Goal: Obtain resource: Download file/media

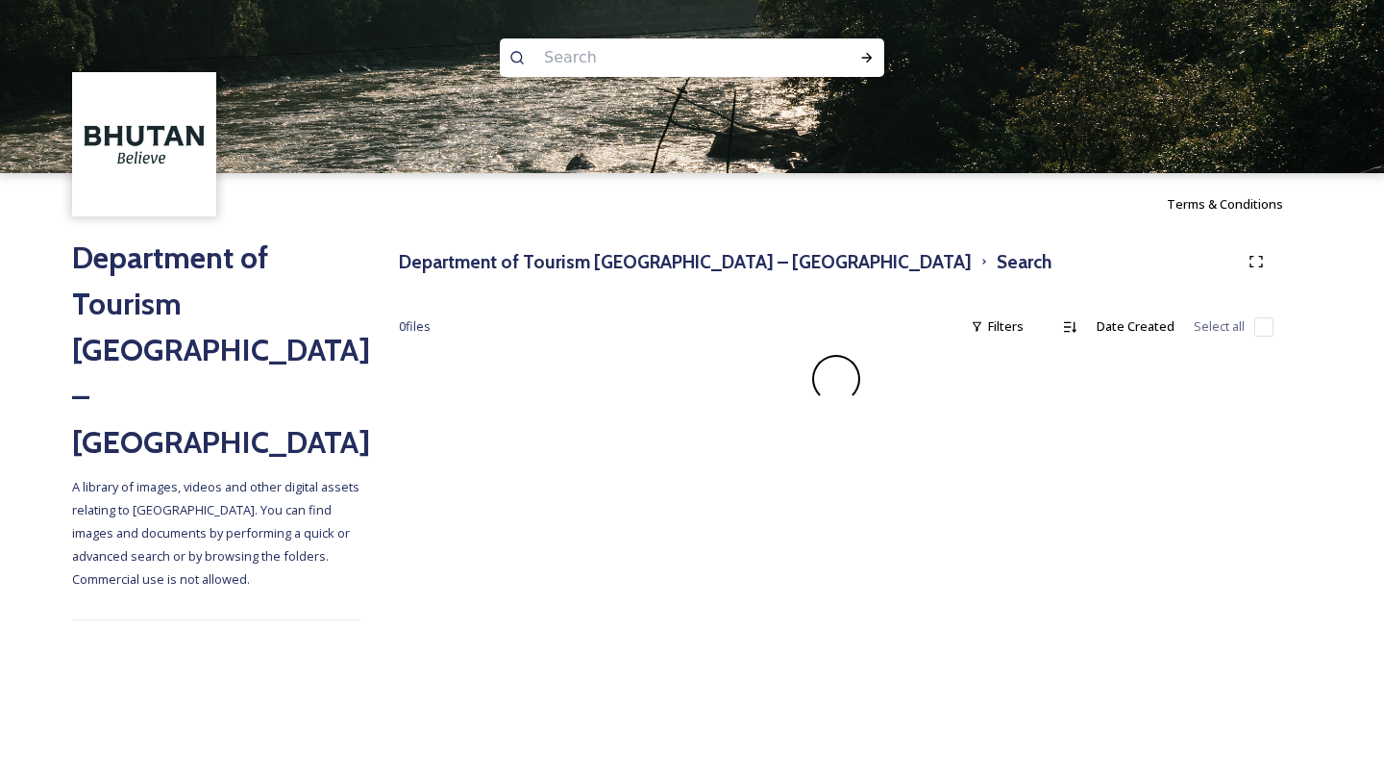
click at [636, 50] on input at bounding box center [665, 58] width 263 height 42
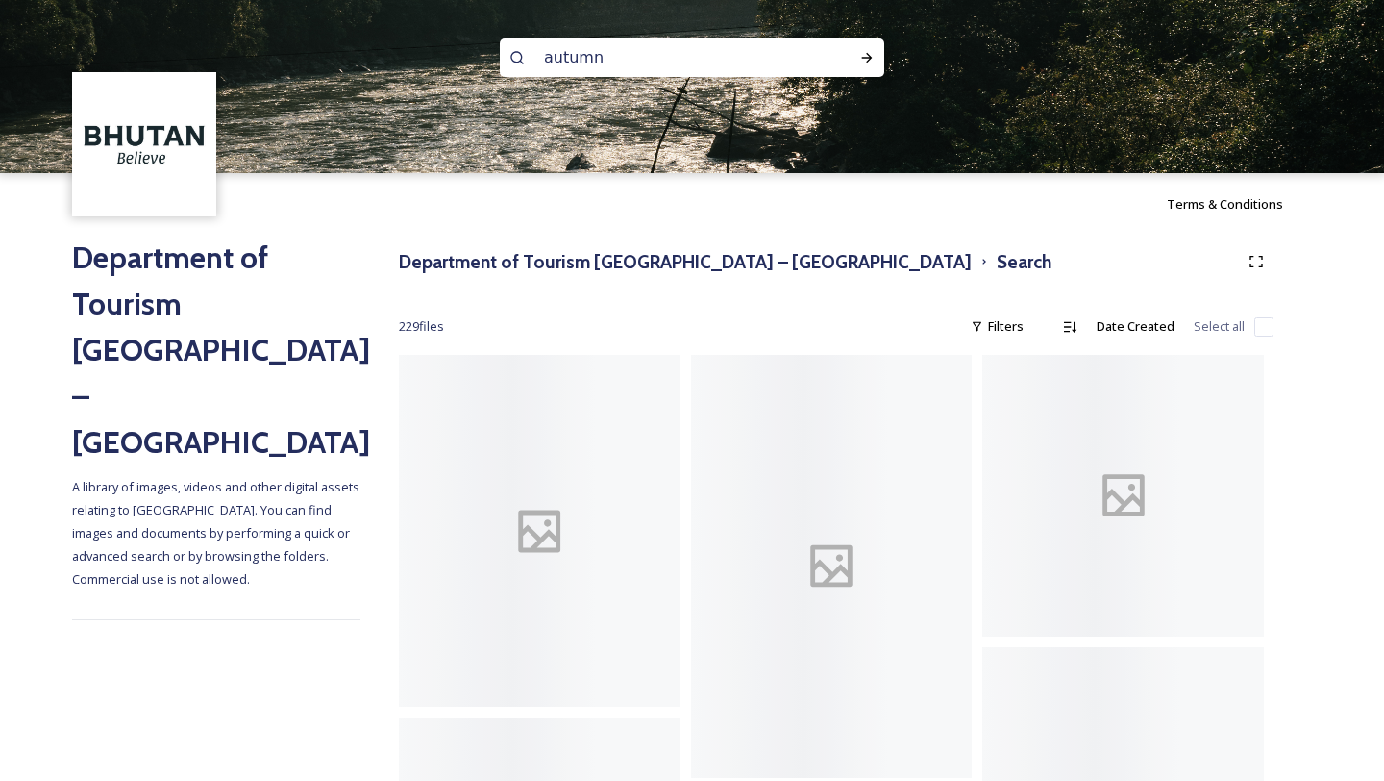
type input "autumn"
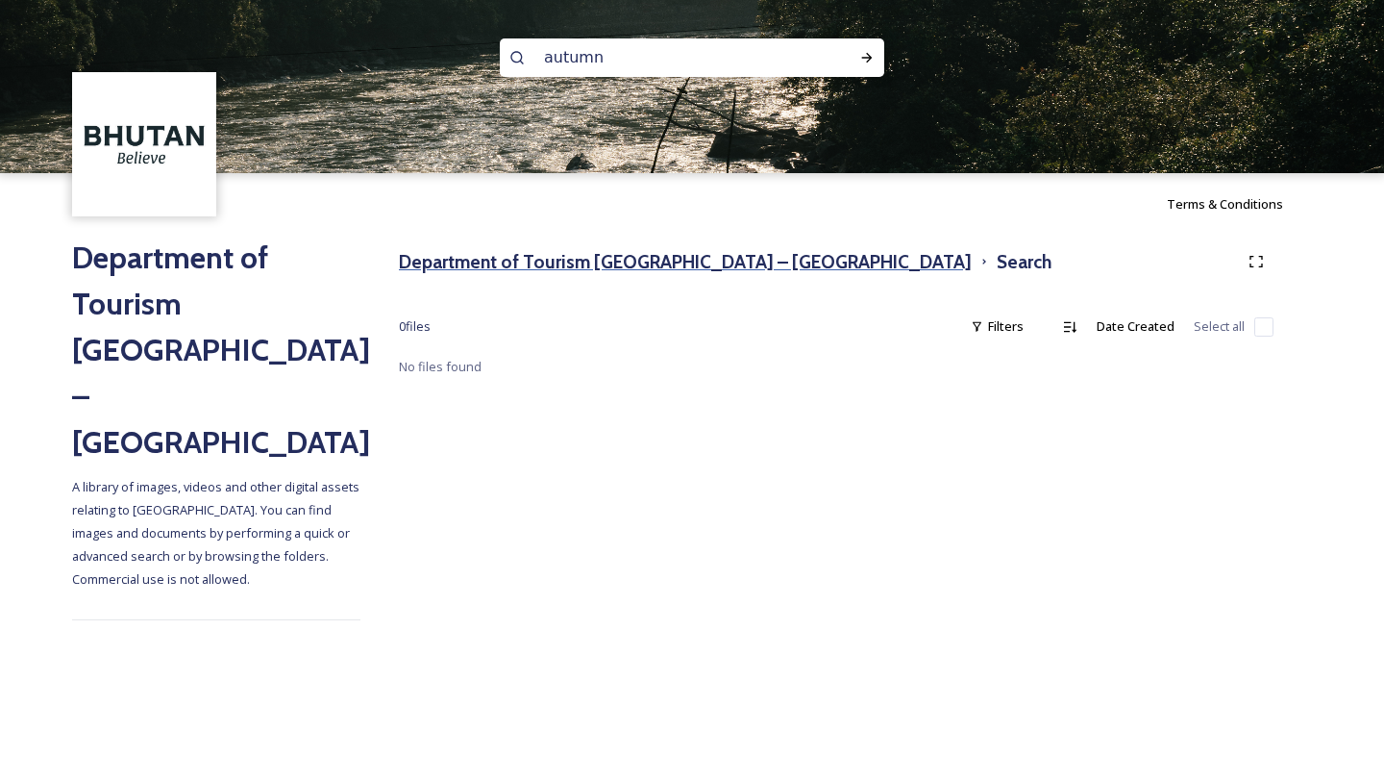
type input "autumn"
click at [469, 267] on h3 "Department of Tourism [GEOGRAPHIC_DATA] – [GEOGRAPHIC_DATA]" at bounding box center [685, 262] width 573 height 28
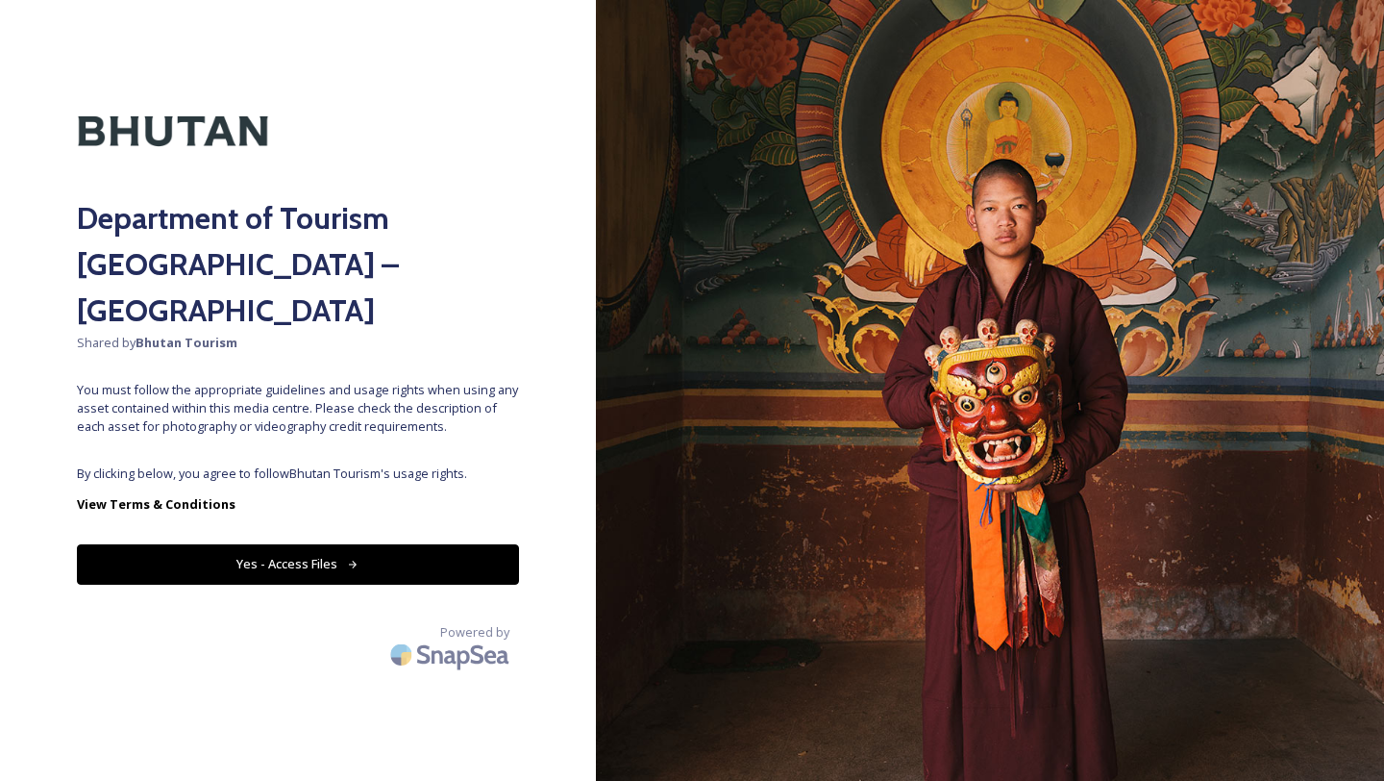
click at [324, 544] on button "Yes - Access Files" at bounding box center [298, 563] width 442 height 39
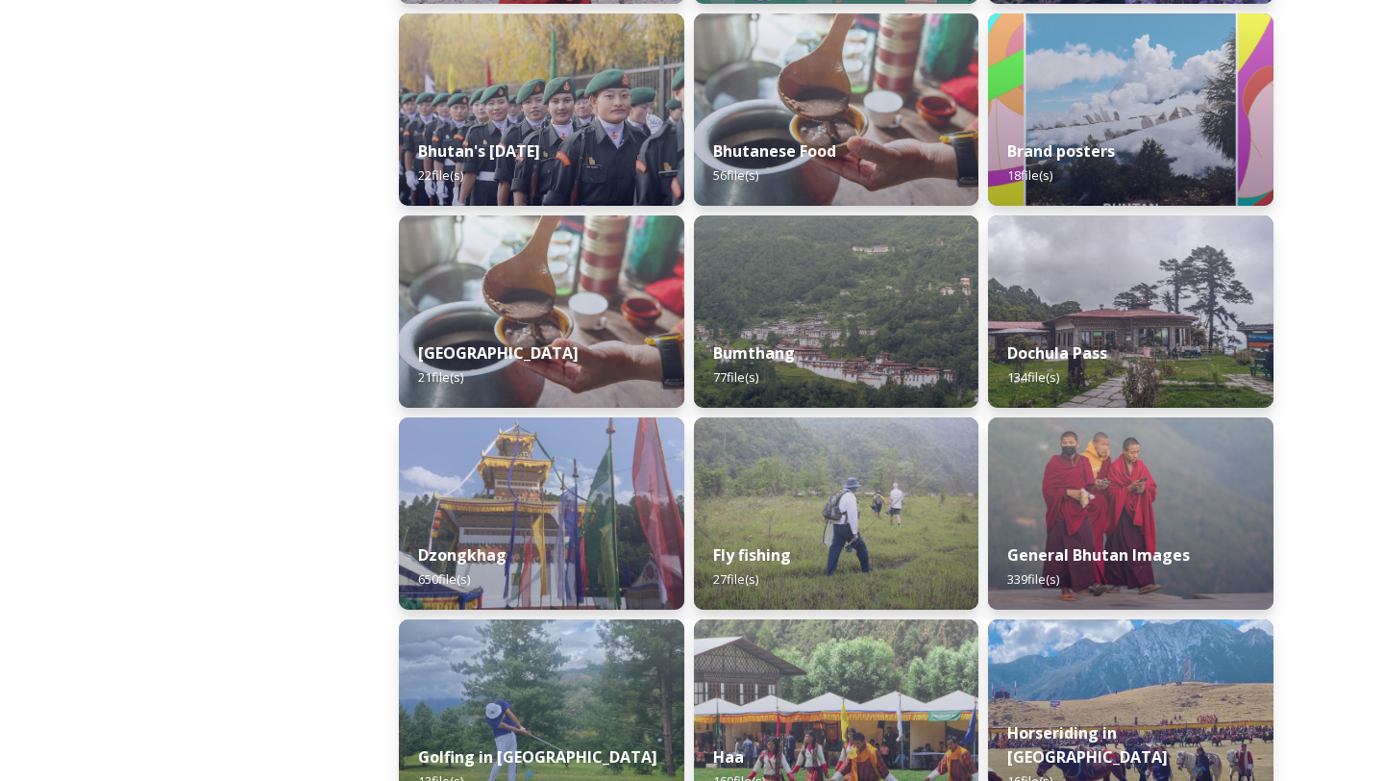
scroll to position [487, 0]
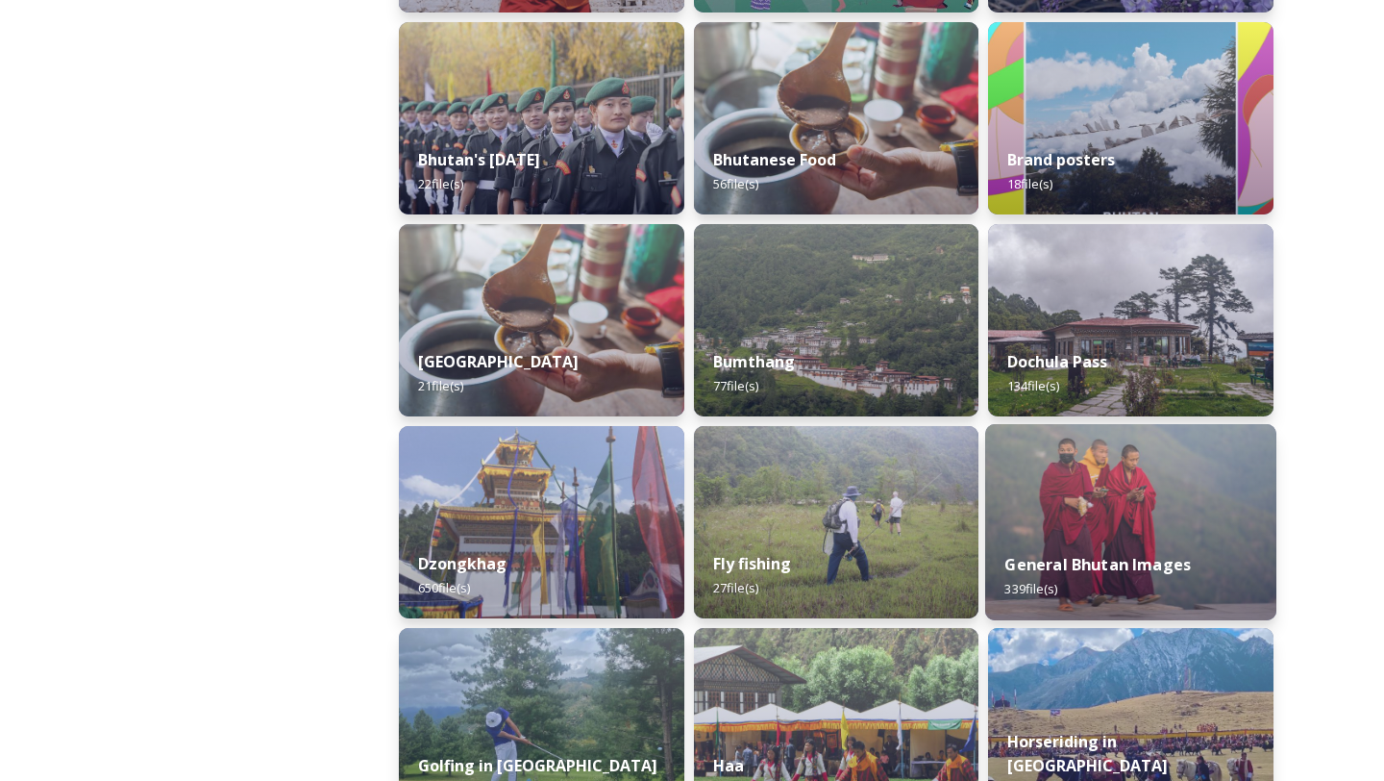
click at [1092, 529] on img at bounding box center [1130, 522] width 291 height 196
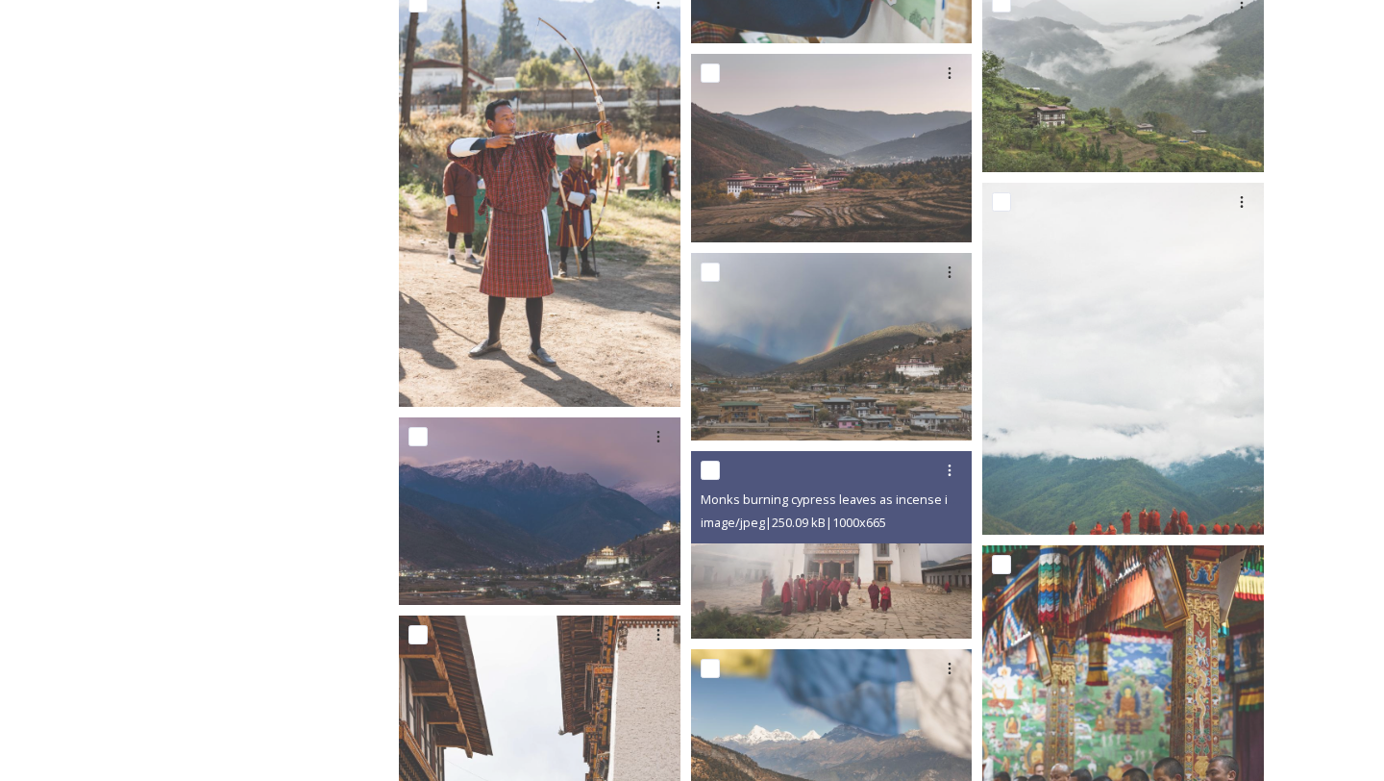
scroll to position [742, 0]
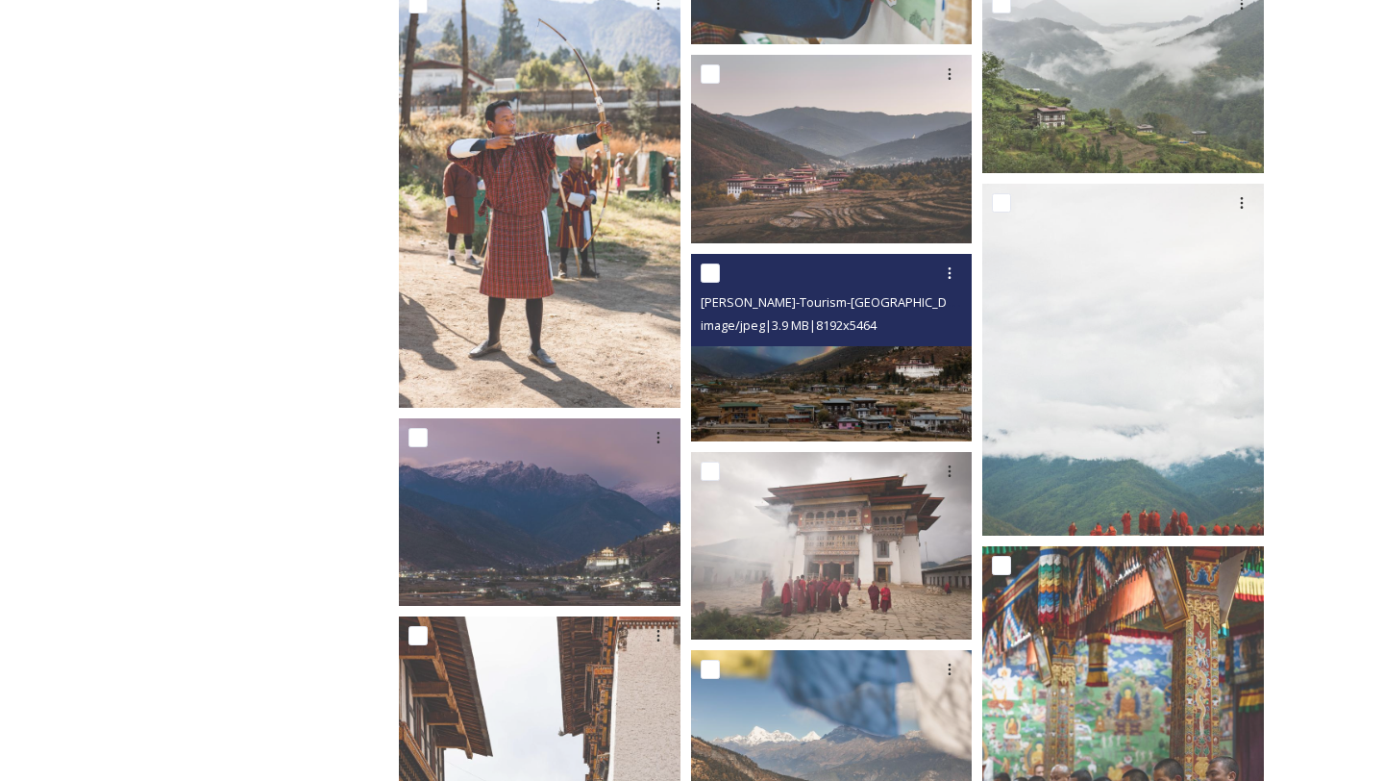
click at [924, 409] on img at bounding box center [832, 347] width 282 height 187
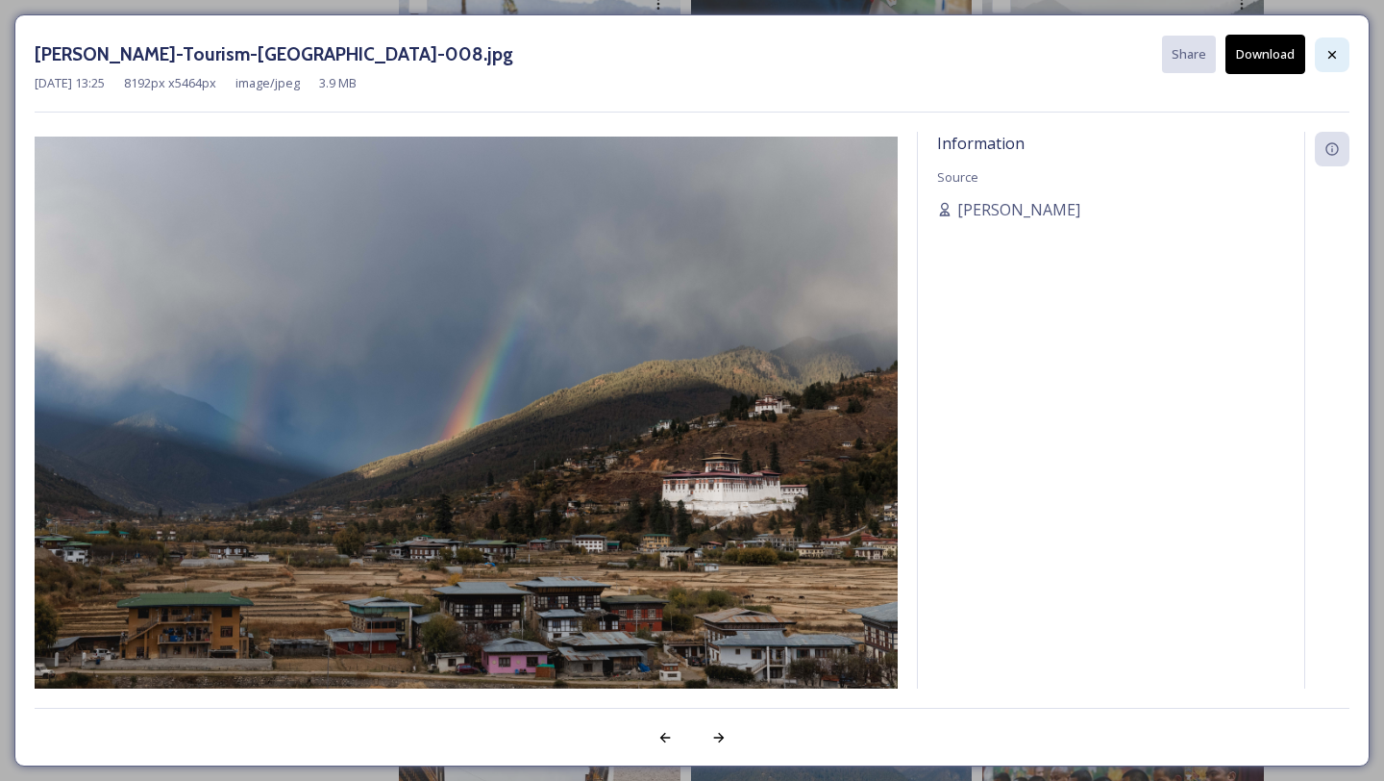
click at [1334, 41] on div at bounding box center [1332, 54] width 35 height 35
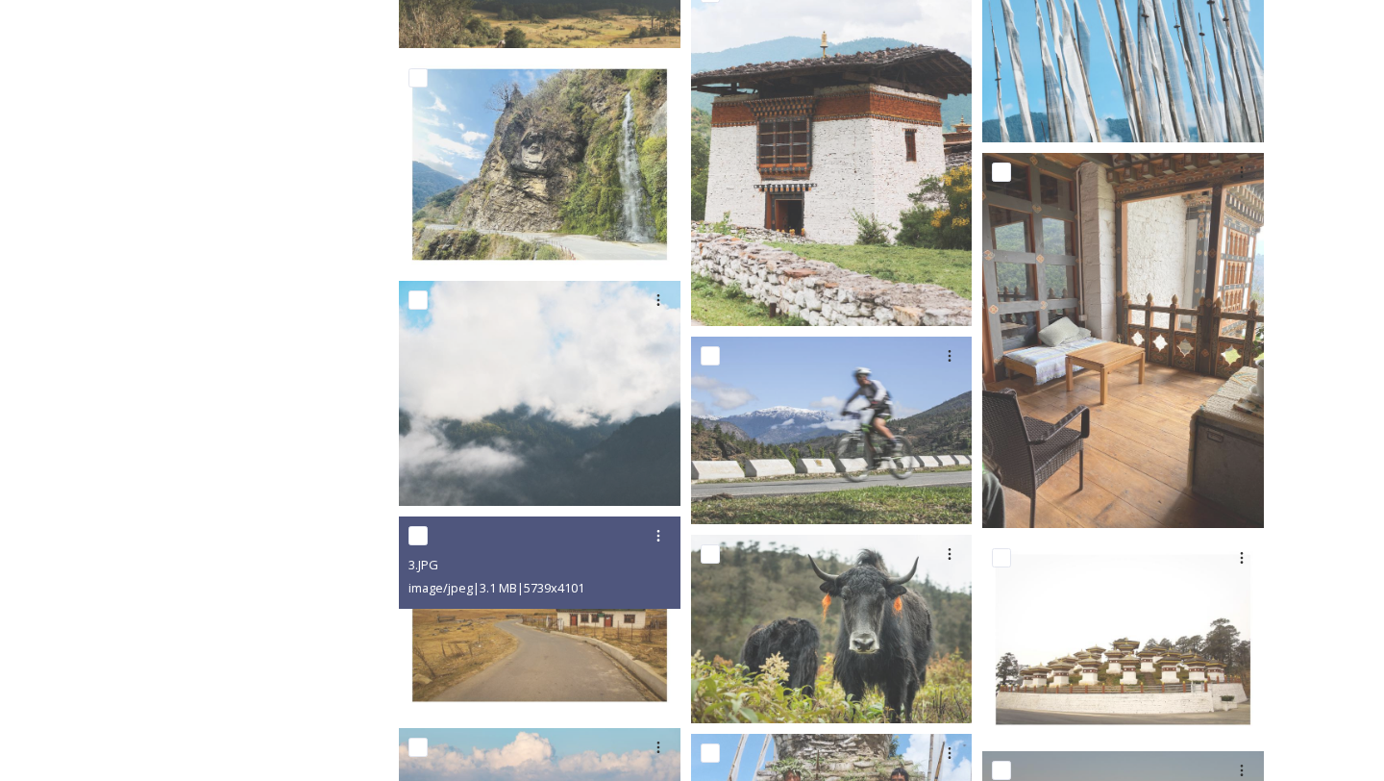
scroll to position [2799, 0]
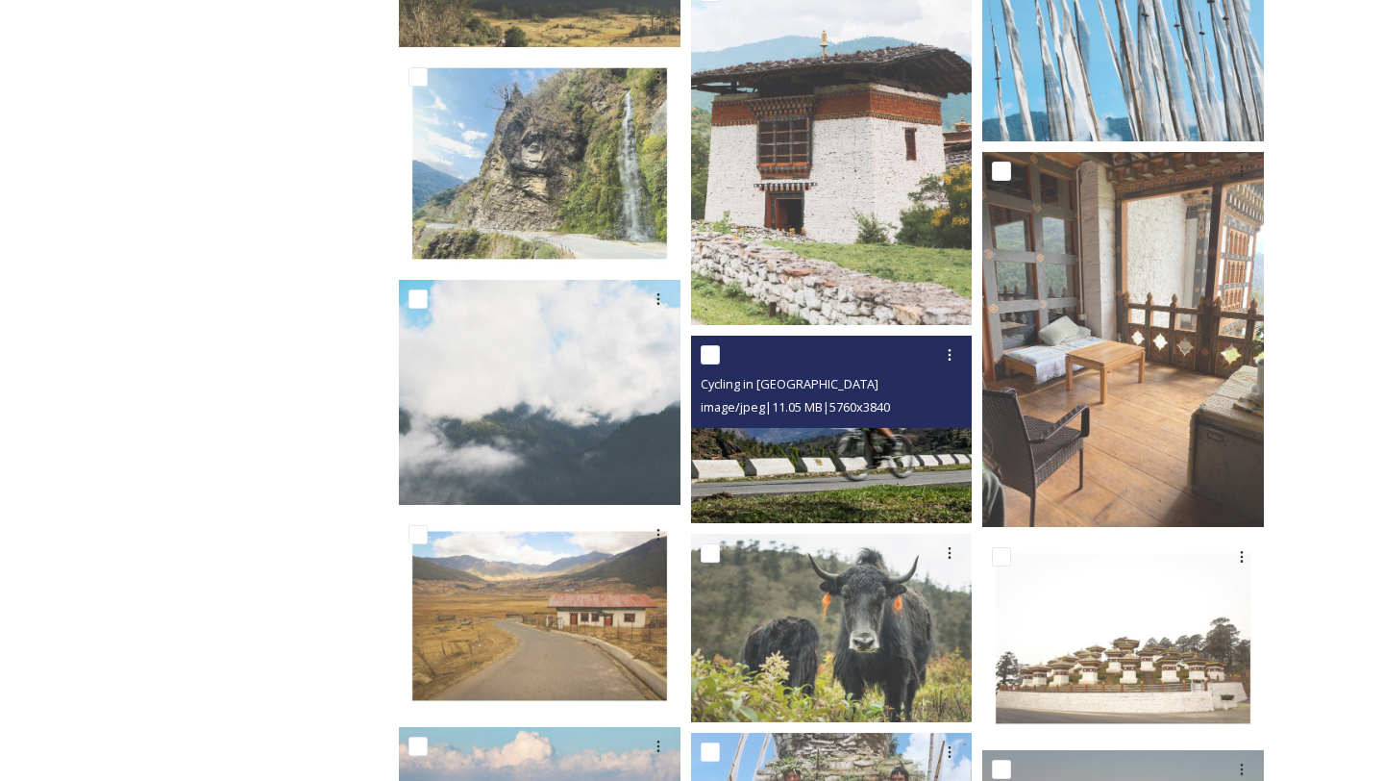
click at [881, 465] on img at bounding box center [832, 428] width 282 height 187
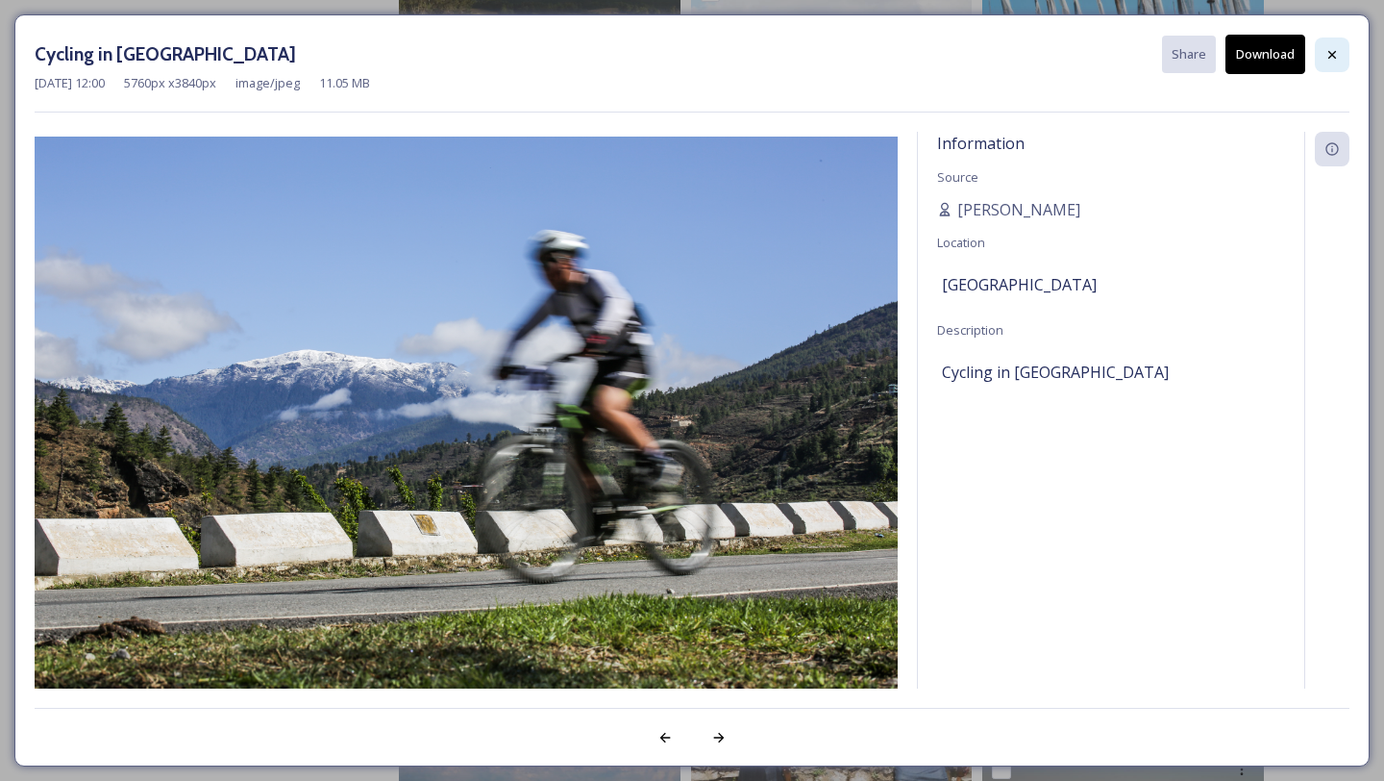
click at [1336, 58] on icon at bounding box center [1332, 54] width 15 height 15
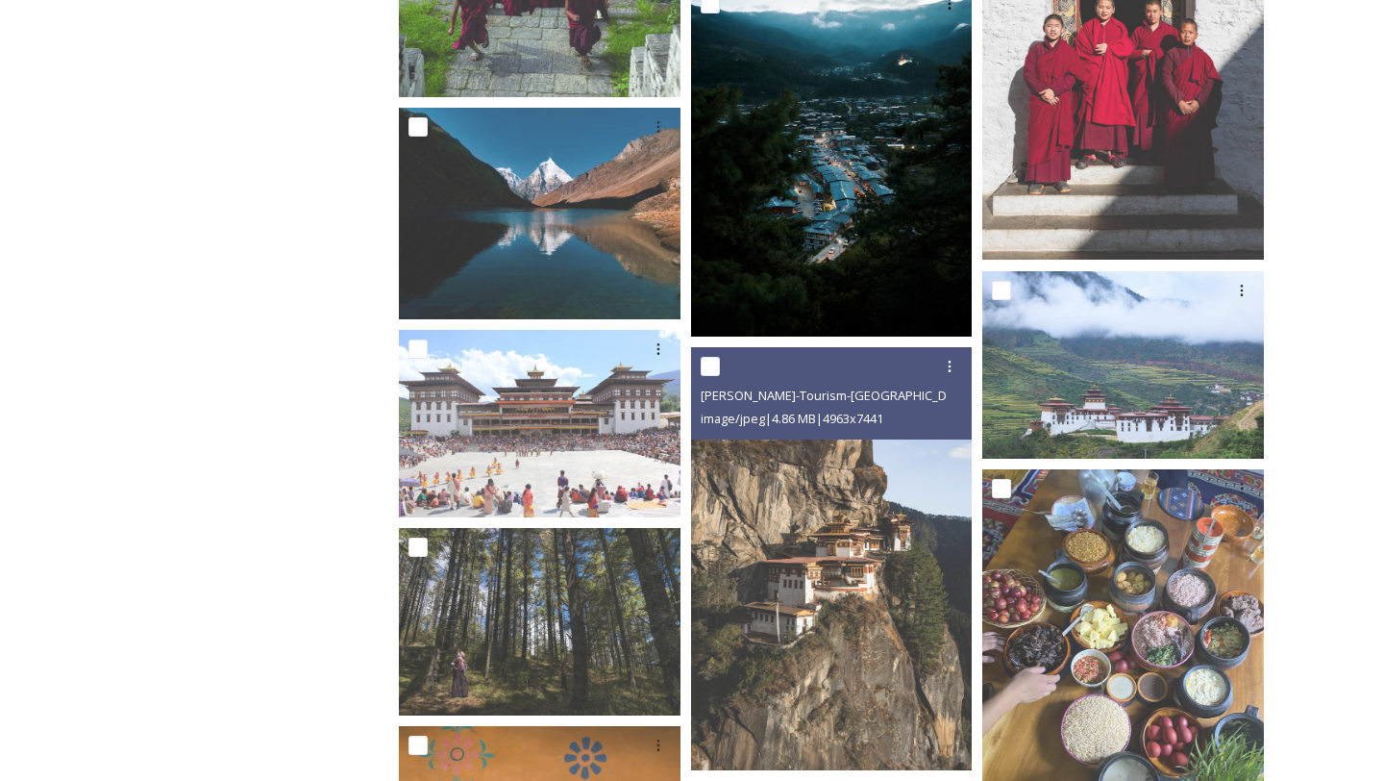
scroll to position [4365, 0]
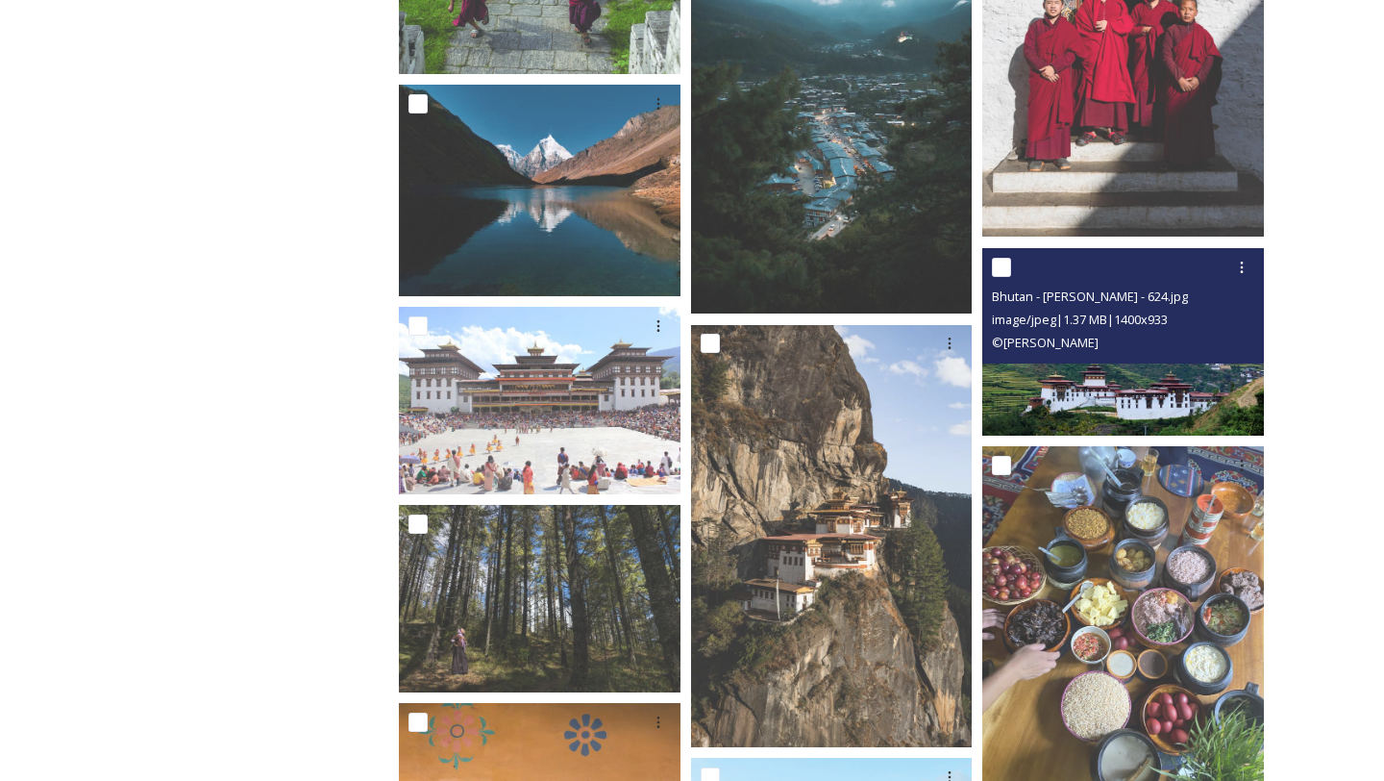
click at [1182, 367] on img at bounding box center [1123, 340] width 282 height 187
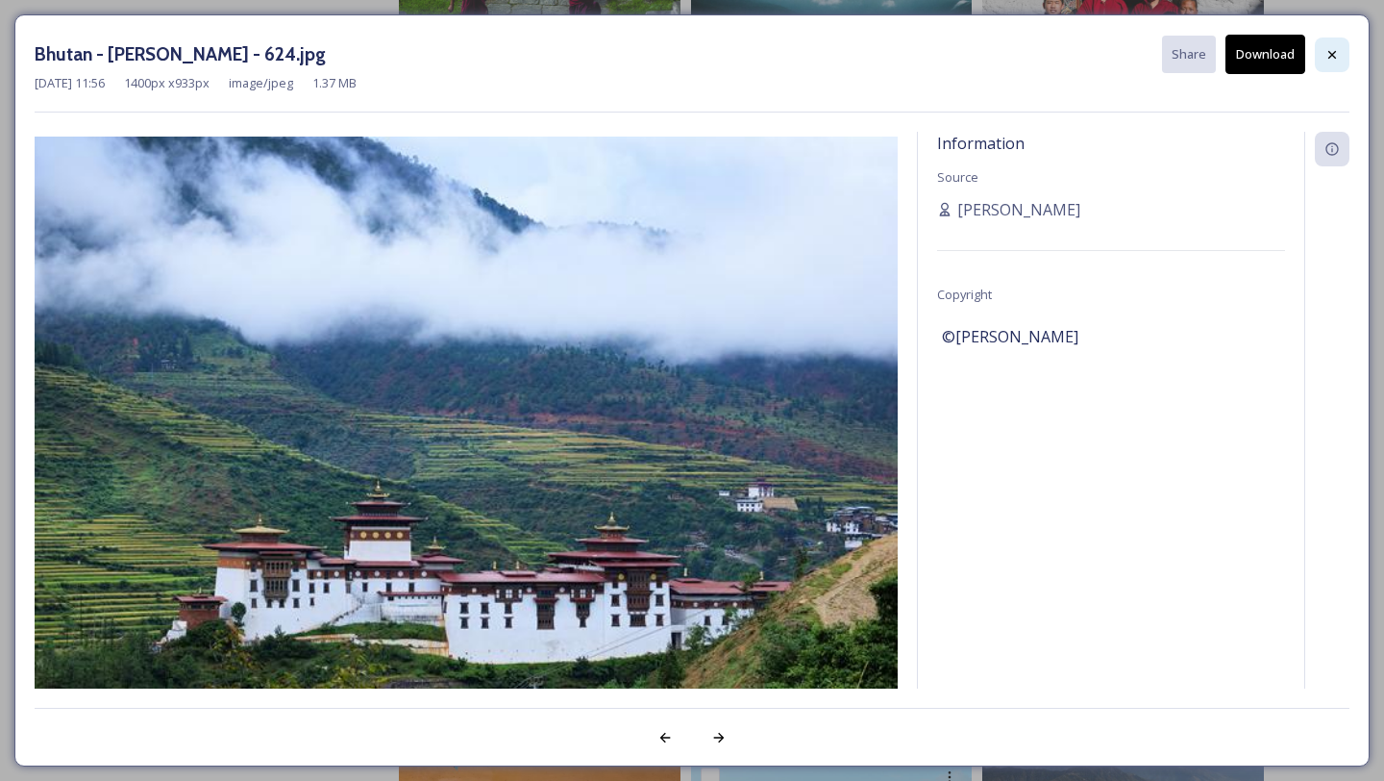
click at [1329, 52] on icon at bounding box center [1332, 54] width 15 height 15
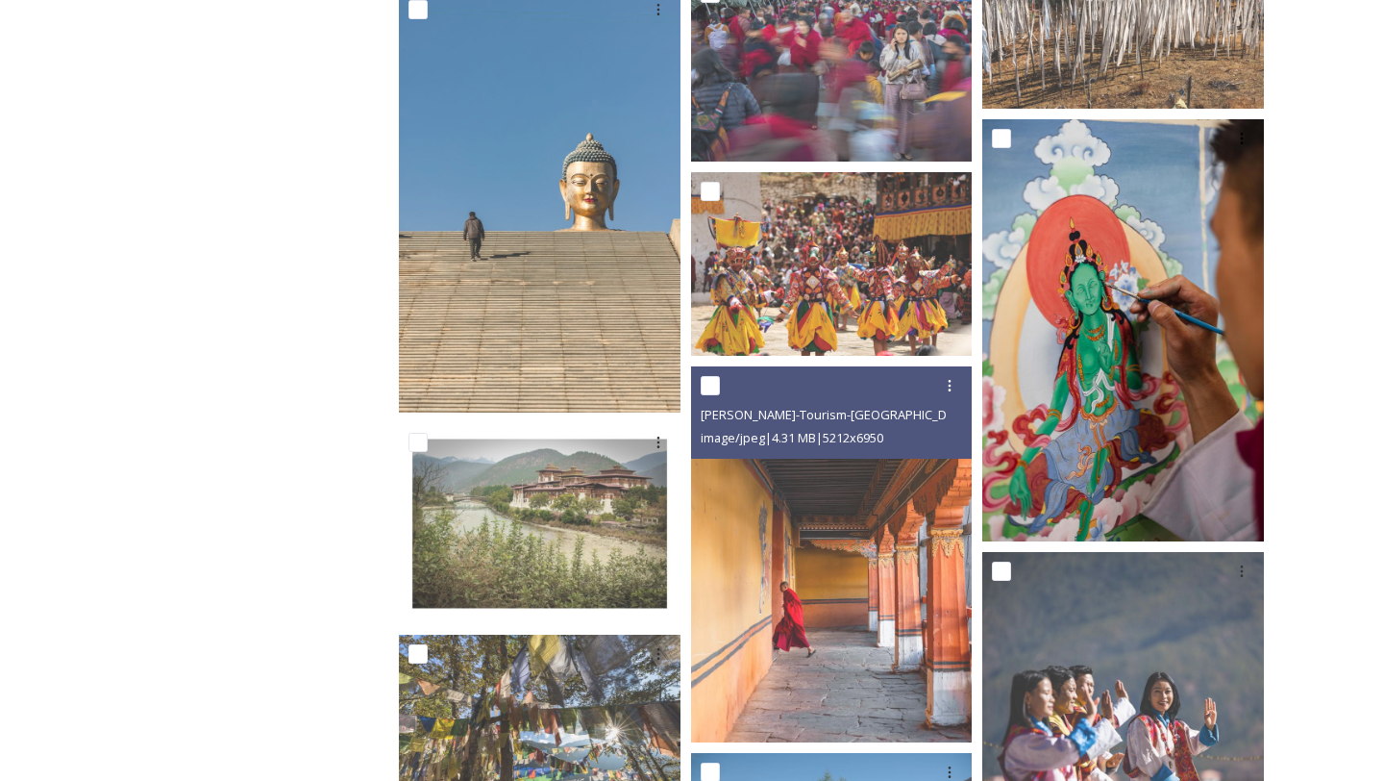
scroll to position [5474, 0]
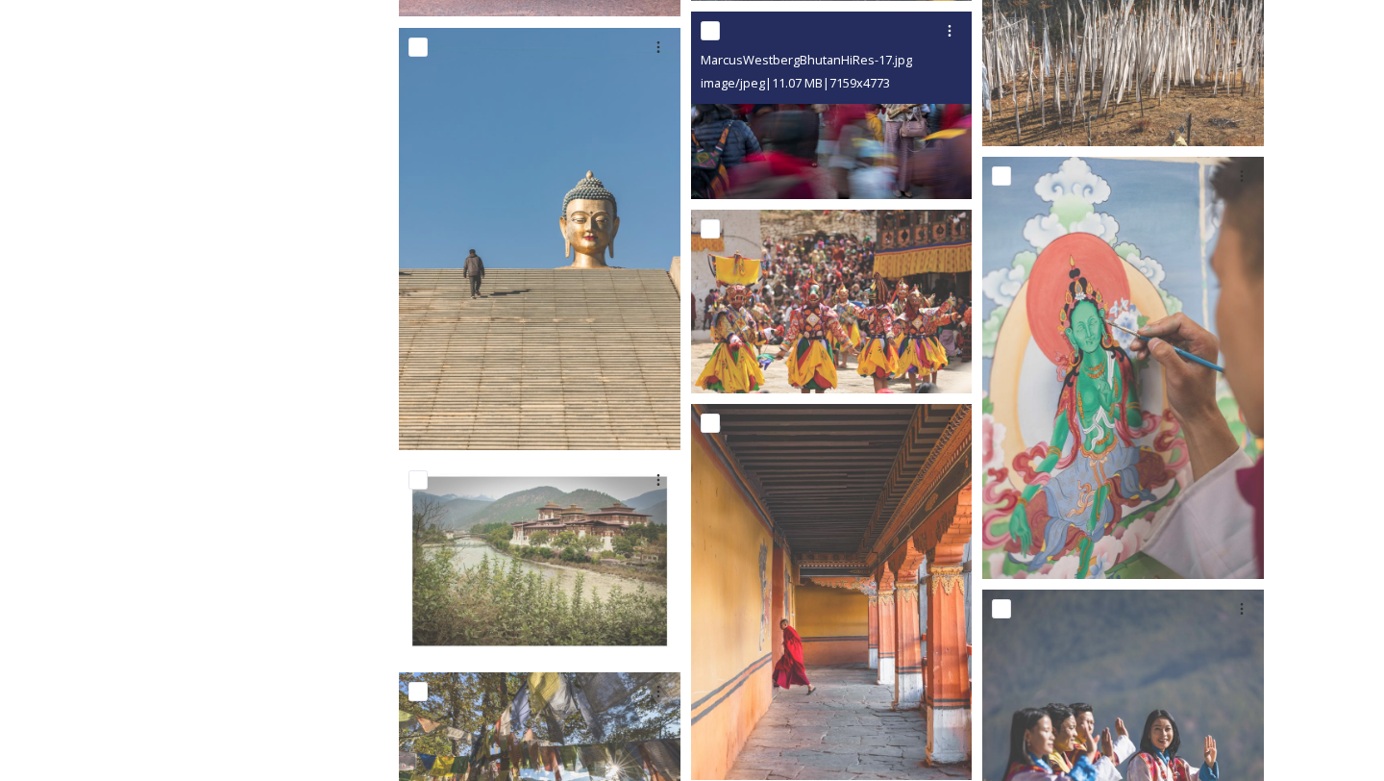
click at [867, 134] on img at bounding box center [832, 105] width 282 height 187
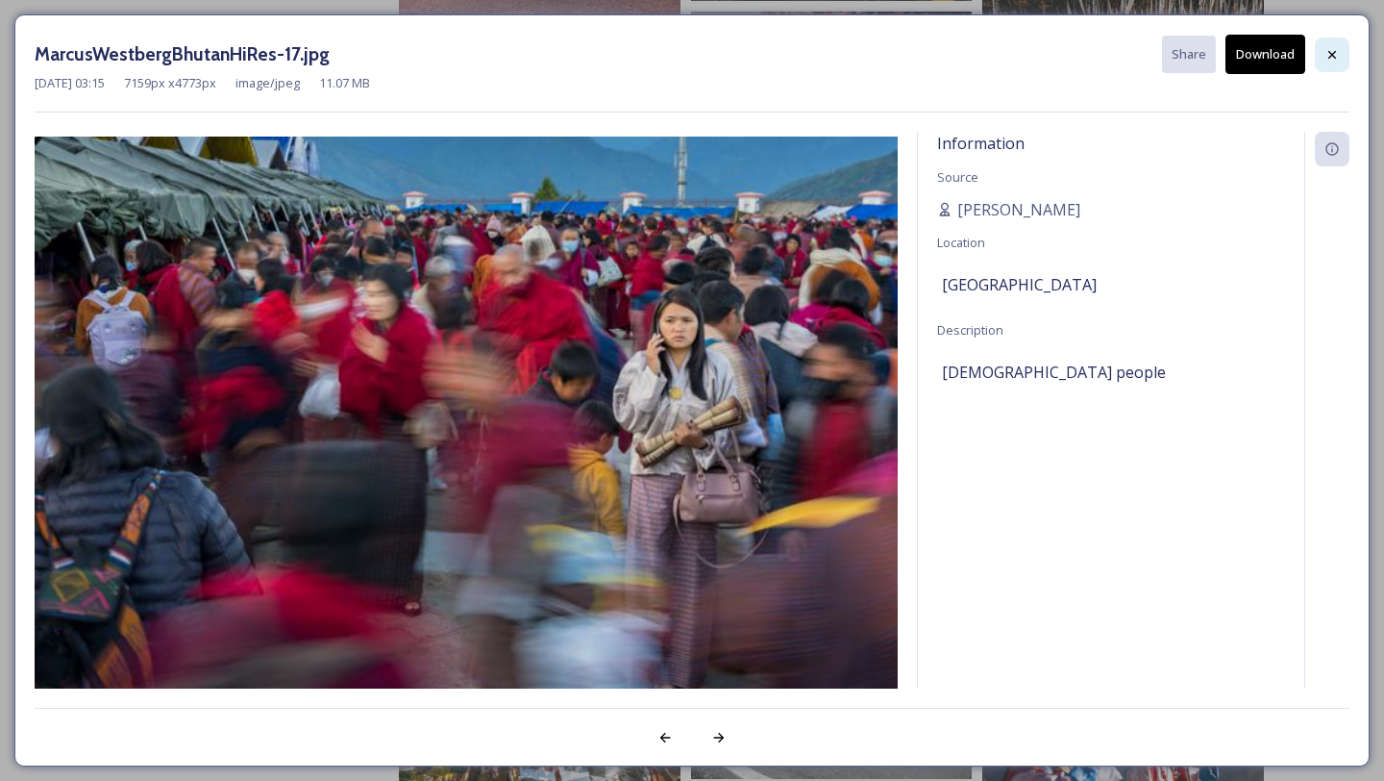
click at [1340, 55] on div at bounding box center [1332, 54] width 35 height 35
